Goal: Navigation & Orientation: Find specific page/section

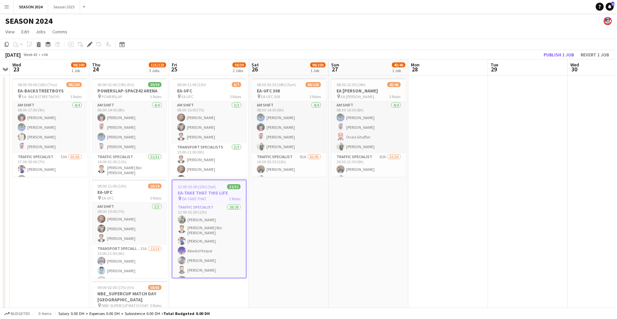
click at [283, 242] on app-date-cell "08:30-02:30 (18h) (Sun) 98/100 EA-UFC 308 pin EA UFC 038 3 Roles AM SHIFT [DATE…" at bounding box center [289, 233] width 80 height 317
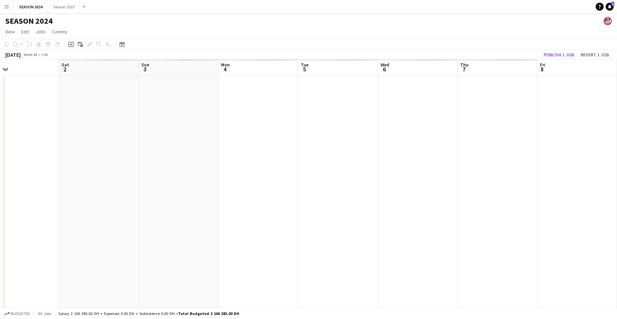
drag, startPoint x: 593, startPoint y: 150, endPoint x: 148, endPoint y: 158, distance: 444.9
click at [0, 178] on html "Menu Boards Boards Boards All jobs Status Workforce Workforce My Workforce Recr…" at bounding box center [308, 202] width 617 height 404
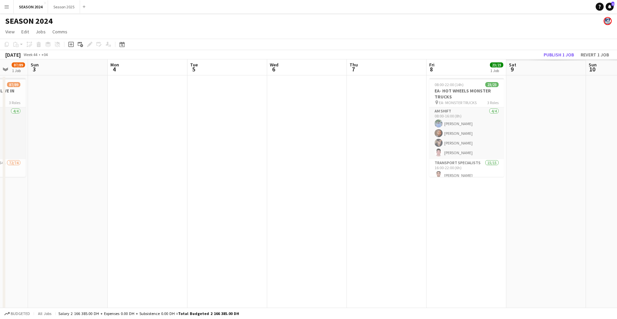
drag, startPoint x: 361, startPoint y: 180, endPoint x: 270, endPoint y: 190, distance: 92.0
click at [0, 206] on html "Menu Boards Boards Boards All jobs Status Workforce Workforce My Workforce Recr…" at bounding box center [308, 202] width 617 height 404
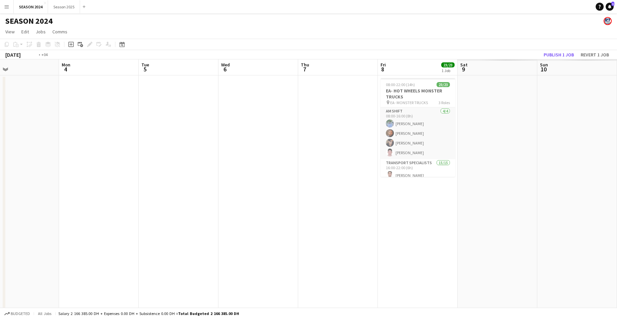
drag, startPoint x: 9, startPoint y: 241, endPoint x: 49, endPoint y: 236, distance: 40.3
click at [9, 241] on app-calendar-viewport "Fri 1 Sat 2 87/89 1 Job Sun 3 Mon 4 Tue 5 Wed 6 Thu 7 Fri 8 23/23 1 Job Sat 9 S…" at bounding box center [308, 225] width 617 height 333
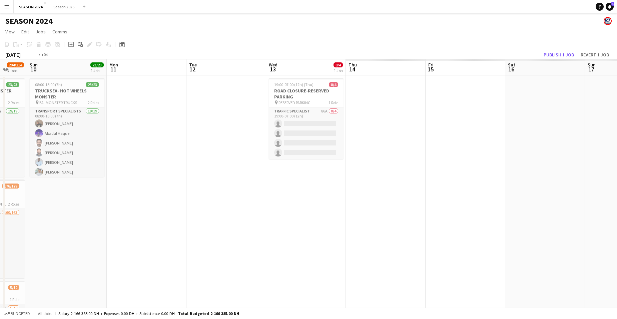
drag, startPoint x: 458, startPoint y: 234, endPoint x: 57, endPoint y: 242, distance: 401.6
click at [59, 242] on app-calendar-viewport "Thu 7 Fri 8 23/23 1 Job Sat 9 204/214 3 Jobs Sun 10 23/23 1 Job Mon 11 Tue 12 W…" at bounding box center [308, 225] width 617 height 333
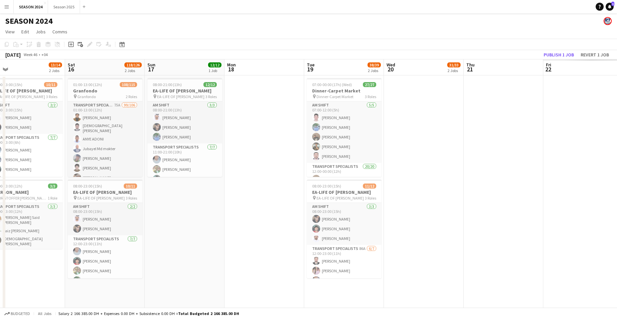
click at [555, 220] on app-calendar-viewport "Tue 12 Wed 13 0/4 1 Job Thu 14 0/10 2 Jobs Fri 15 13/14 2 Jobs Sat 16 118/126 2…" at bounding box center [308, 225] width 617 height 333
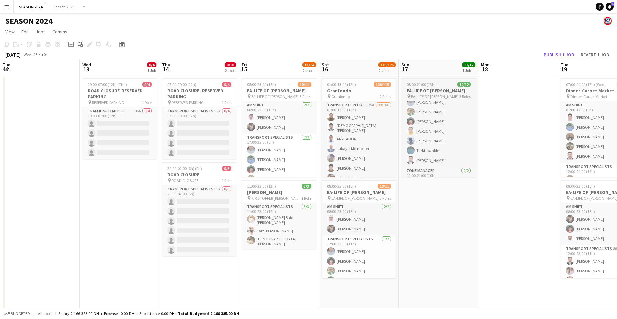
scroll to position [66, 0]
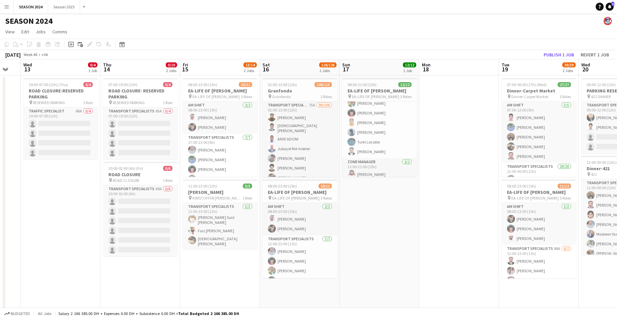
drag, startPoint x: 426, startPoint y: 224, endPoint x: 21, endPoint y: 230, distance: 404.9
click at [21, 230] on app-calendar-viewport "Sun 10 23/23 1 Job Mon 11 Tue 12 Wed 13 0/4 1 Job Thu 14 0/10 2 Jobs Fri 15 13/…" at bounding box center [308, 225] width 617 height 333
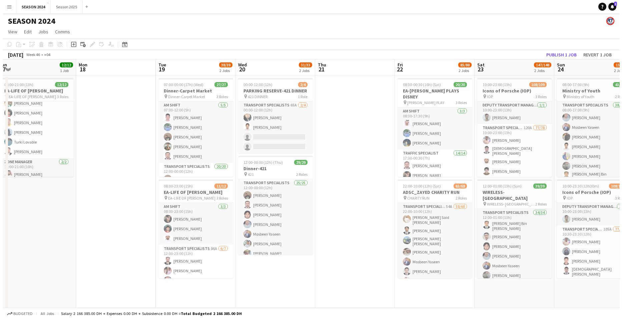
scroll to position [0, 173]
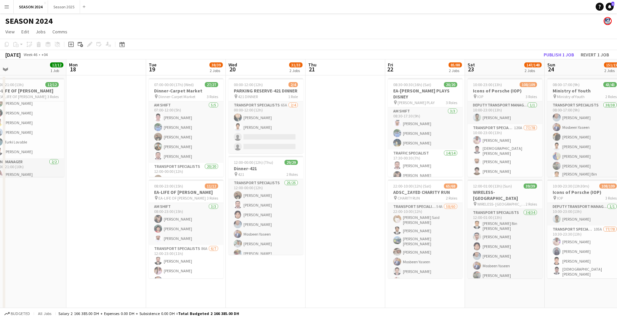
drag, startPoint x: 378, startPoint y: 203, endPoint x: -326, endPoint y: 153, distance: 705.7
click at [0, 153] on html "Menu Boards Boards Boards All jobs Status Workforce Workforce My Workforce Recr…" at bounding box center [308, 202] width 617 height 404
click at [55, 8] on button "Season 2025 Close" at bounding box center [64, 6] width 32 height 13
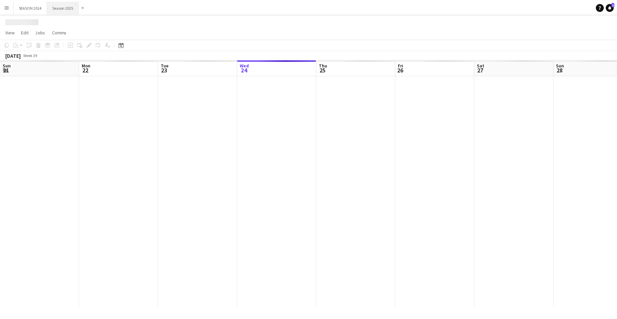
scroll to position [0, 159]
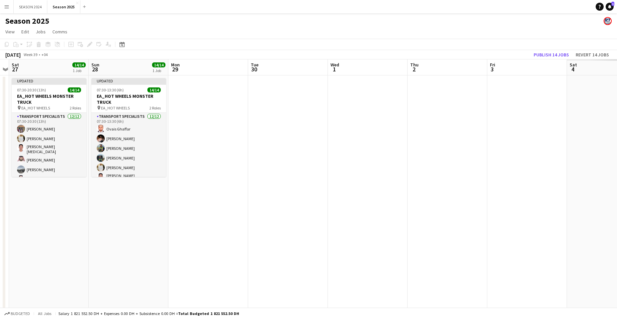
drag, startPoint x: 548, startPoint y: 204, endPoint x: 247, endPoint y: 221, distance: 301.3
click at [230, 223] on app-calendar-viewport "Wed 24 14/14 1 Job Thu 25 28/28 1 Job Fri 26 Sat 27 14/14 1 Job Sun 28 14/14 1 …" at bounding box center [308, 217] width 617 height 316
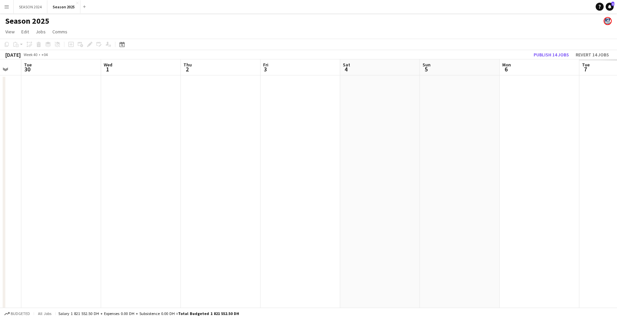
drag, startPoint x: 295, startPoint y: 243, endPoint x: 525, endPoint y: 236, distance: 229.2
click at [525, 236] on app-calendar-viewport "Sat 27 14/14 1 Job Sun 28 14/14 1 Job Mon 29 Tue 30 Wed 1 Thu 2 Fri 3 Sat 4 Sun…" at bounding box center [308, 217] width 617 height 316
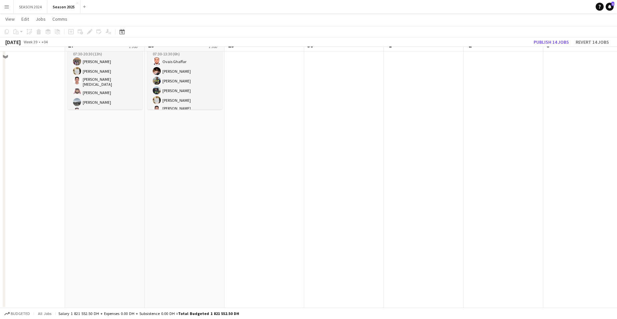
scroll to position [0, 0]
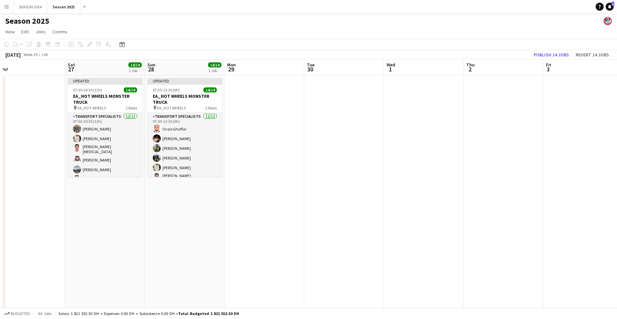
drag, startPoint x: 525, startPoint y: 236, endPoint x: 311, endPoint y: 267, distance: 215.3
click at [347, 262] on app-calendar-viewport "Wed 24 14/14 1 Job Thu 25 28/28 1 Job Fri 26 Sat 27 14/14 1 Job Sun 28 14/14 1 …" at bounding box center [308, 217] width 617 height 316
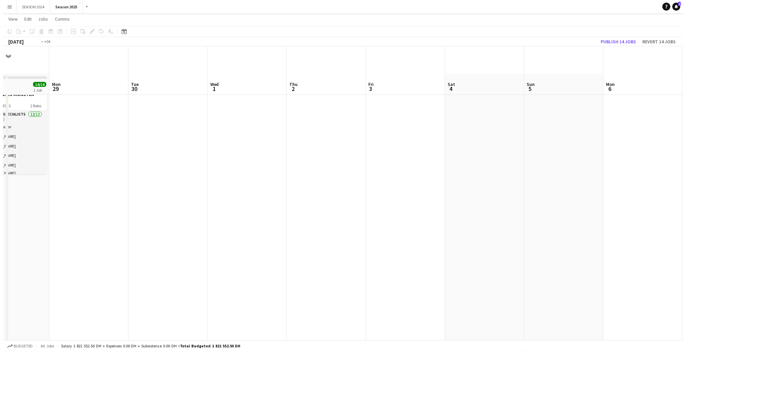
scroll to position [0, 272]
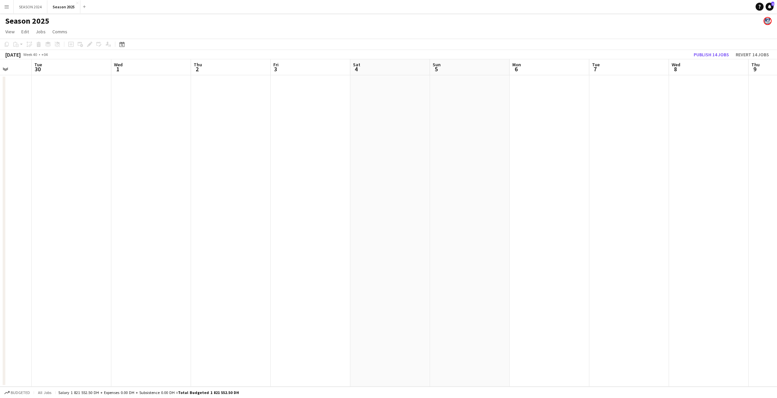
drag, startPoint x: 453, startPoint y: 270, endPoint x: 616, endPoint y: 259, distance: 163.4
click at [547, 264] on app-calendar-viewport "Sat 27 14/14 1 Job Sun 28 14/14 1 Job Mon 29 Tue 30 Wed 1 Thu 2 Fri 3 Sat 4 Sun…" at bounding box center [388, 223] width 777 height 328
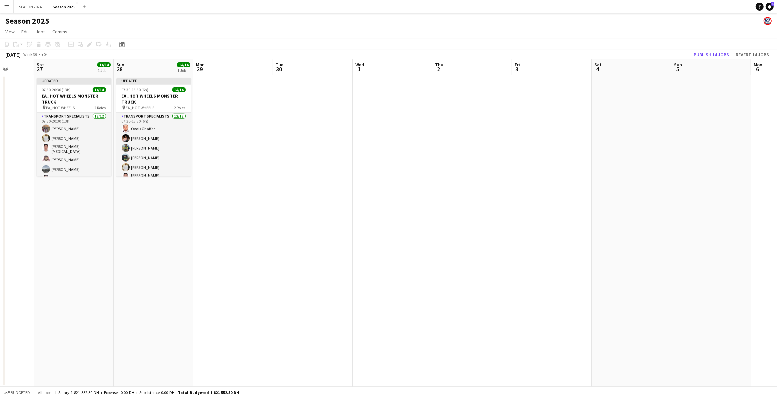
drag, startPoint x: 251, startPoint y: 266, endPoint x: 764, endPoint y: 304, distance: 514.3
click at [622, 303] on html "Menu Boards Boards Boards All jobs Status Workforce Workforce My Workforce Recr…" at bounding box center [388, 199] width 777 height 398
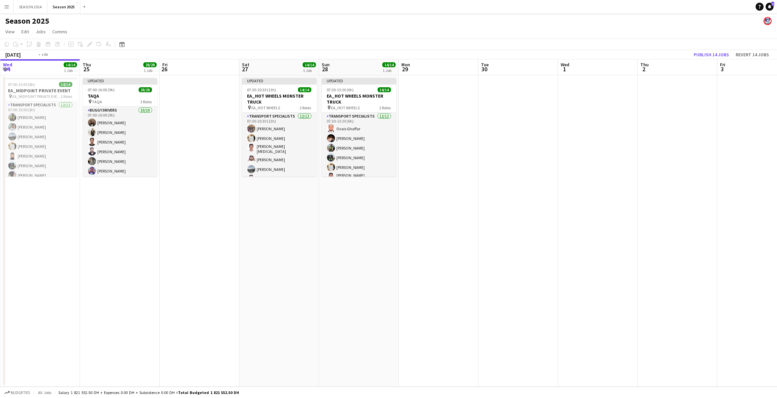
drag, startPoint x: 302, startPoint y: 304, endPoint x: 85, endPoint y: 292, distance: 217.4
click at [91, 296] on app-calendar-viewport "Mon 22 14/14 1 Job Tue 23 26/26 3 Jobs Wed 24 14/14 1 Job Thu 25 28/28 1 Job Fr…" at bounding box center [388, 223] width 777 height 328
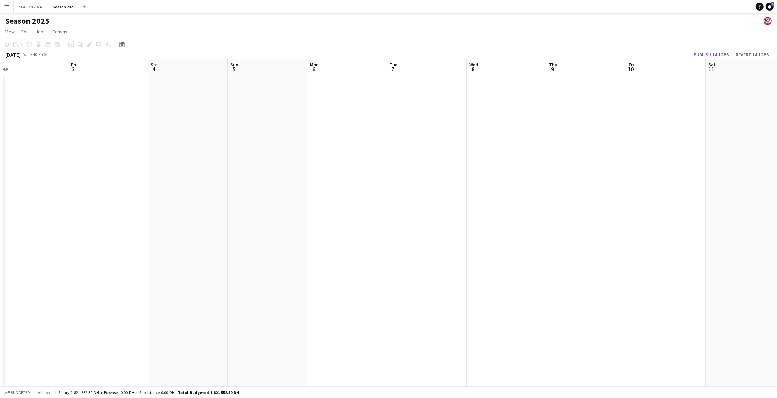
drag, startPoint x: 544, startPoint y: 277, endPoint x: 131, endPoint y: 305, distance: 414.1
click at [131, 305] on app-calendar-viewport "Mon 29 Tue 30 Wed 1 Thu 2 Fri 3 Sat 4 Sun 5 Mon 6 Tue 7 Wed 8 Thu 9 Fri 10 Sat …" at bounding box center [388, 223] width 777 height 328
drag, startPoint x: 370, startPoint y: 300, endPoint x: 249, endPoint y: 322, distance: 123.0
click at [252, 318] on app-calendar-viewport "Fri 3 Sat 4 Sun 5 Mon 6 Tue 7 Wed 8 Thu 9 Fri 10 Sat 11 Sun 12 Mon 13 Tue 14 We…" at bounding box center [388, 223] width 777 height 328
drag, startPoint x: 496, startPoint y: 317, endPoint x: 297, endPoint y: 348, distance: 201.1
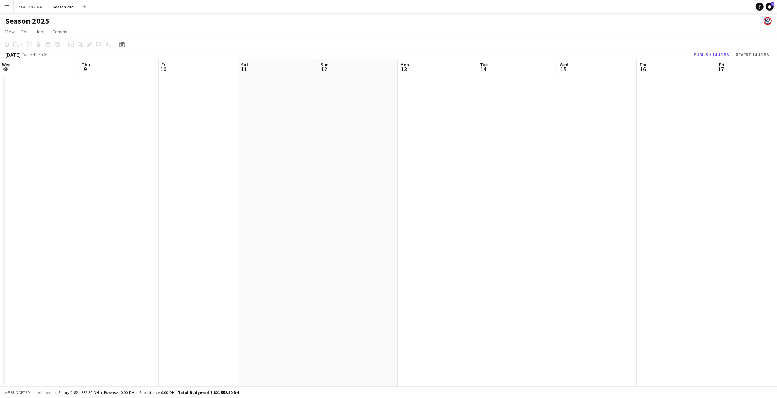
click at [295, 318] on app-calendar-viewport "Mon 6 Tue 7 Wed 8 Thu 9 Fri 10 Sat 11 Sun 12 Mon 13 Tue 14 Wed 15 Thu 16 Fri 17…" at bounding box center [388, 223] width 777 height 328
drag, startPoint x: 639, startPoint y: 335, endPoint x: 242, endPoint y: 377, distance: 399.3
click at [244, 318] on app-calendar-viewport "Fri 10 Sat 11 Sun 12 Mon 13 Tue 14 Wed 15 Thu 16 Fri 17 Sat 18 Sun 19 Mon 20 Tu…" at bounding box center [388, 223] width 777 height 328
drag, startPoint x: 566, startPoint y: 337, endPoint x: 303, endPoint y: 378, distance: 265.6
click at [306, 318] on app-calendar-viewport "Sat 18 Sun 19 Mon 20 Tue 21 Wed 22 Thu 23 Fri 24 Sat 25 Sun 26 Mon 27 Tue 28 We…" at bounding box center [388, 223] width 777 height 328
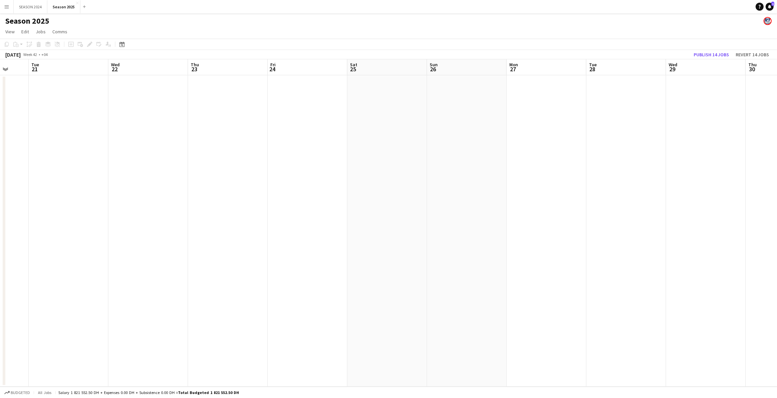
drag, startPoint x: 606, startPoint y: 327, endPoint x: 352, endPoint y: 364, distance: 256.6
click at [365, 318] on app-calendar-viewport "Sat 18 Sun 19 Mon 20 Tue 21 Wed 22 Thu 23 Fri 24 Sat 25 Sun 26 Mon 27 Tue 28 We…" at bounding box center [388, 223] width 777 height 328
drag, startPoint x: 756, startPoint y: 283, endPoint x: 350, endPoint y: 341, distance: 410.3
click at [350, 318] on app-calendar-viewport "Tue 21 Wed 22 Thu 23 Fri 24 Sat 25 Sun 26 Mon 27 Tue 28 Wed 29 Thu 30 Fri 31 Sa…" at bounding box center [388, 223] width 777 height 328
drag, startPoint x: 631, startPoint y: 249, endPoint x: 566, endPoint y: 227, distance: 68.3
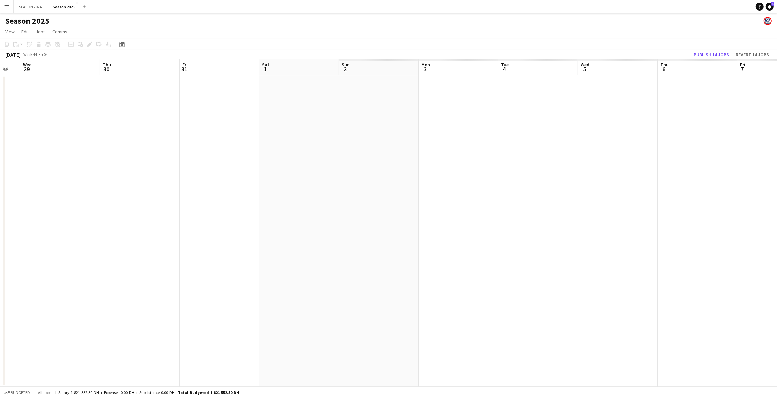
click at [284, 308] on app-calendar-viewport "Sun 26 Mon 27 Tue 28 Wed 29 Thu 30 Fri 31 Sat 1 Sun 2 Mon 3 Tue 4 Wed 5 Thu 6 F…" at bounding box center [388, 223] width 777 height 328
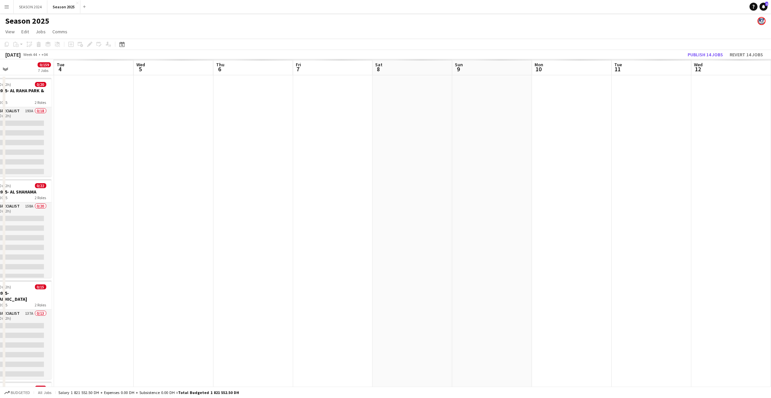
drag, startPoint x: 566, startPoint y: 227, endPoint x: 301, endPoint y: 243, distance: 265.9
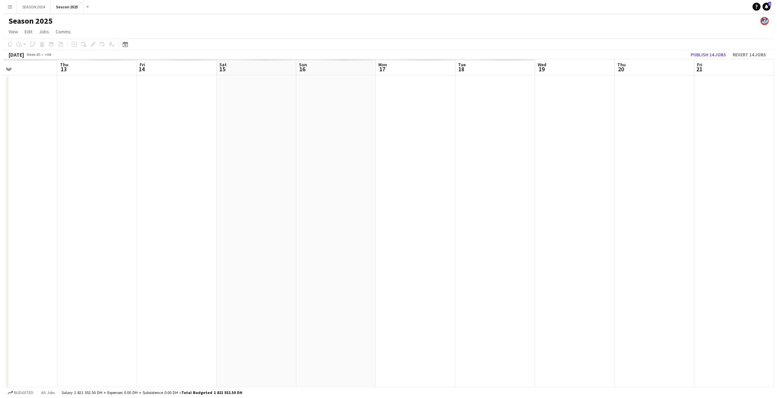
scroll to position [0, 185]
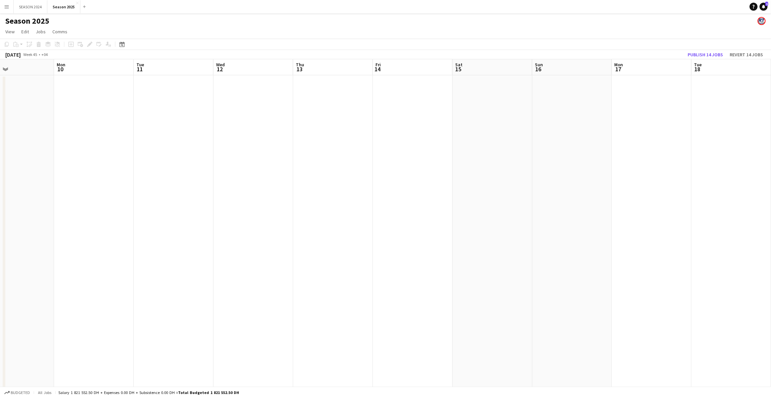
click at [7, 3] on button "Menu" at bounding box center [6, 6] width 13 height 13
click at [105, 25] on link "Boards" at bounding box center [100, 22] width 67 height 13
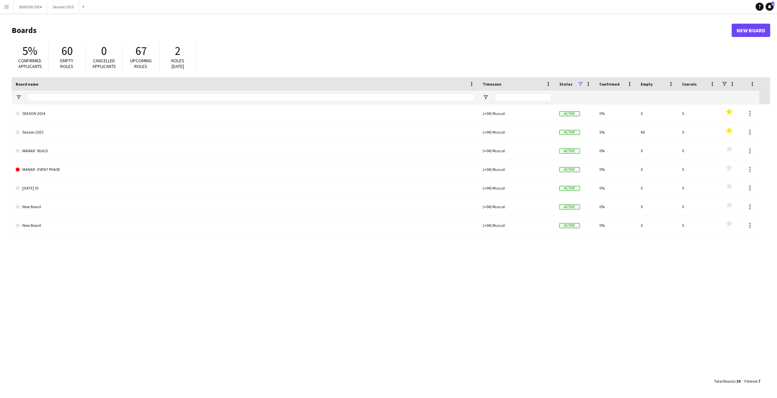
click at [10, 3] on button "Menu" at bounding box center [6, 6] width 13 height 13
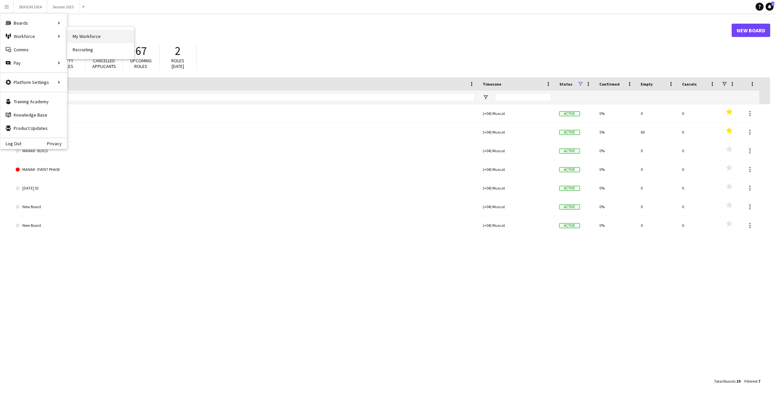
click at [86, 37] on link "My Workforce" at bounding box center [100, 36] width 67 height 13
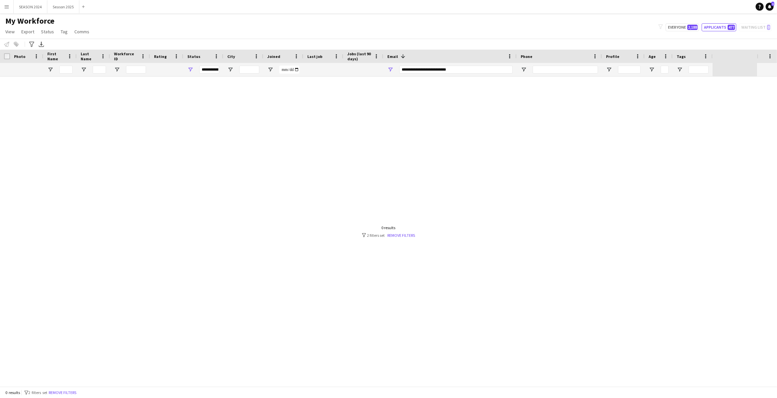
click at [209, 67] on div "**********" at bounding box center [209, 70] width 20 height 8
click at [160, 98] on div at bounding box center [378, 232] width 757 height 310
click at [211, 69] on div "**********" at bounding box center [209, 70] width 20 height 8
click at [247, 82] on span "Column Filter" at bounding box center [248, 82] width 6 height 6
click at [305, 82] on span "Filtering operator" at bounding box center [305, 84] width 6 height 6
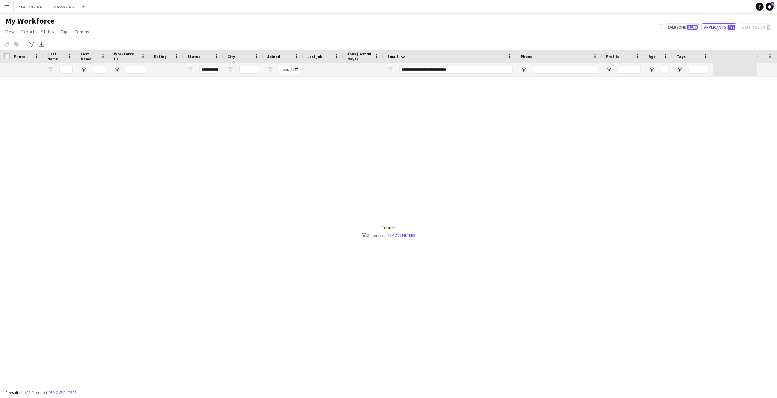
click at [317, 87] on div at bounding box center [378, 232] width 757 height 310
